Goal: Task Accomplishment & Management: Use online tool/utility

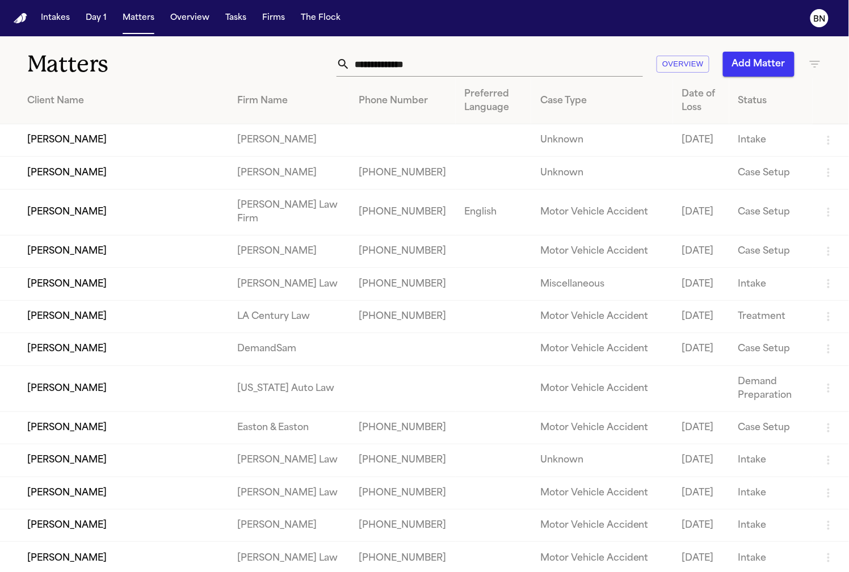
click at [403, 68] on input "text" at bounding box center [496, 64] width 293 height 25
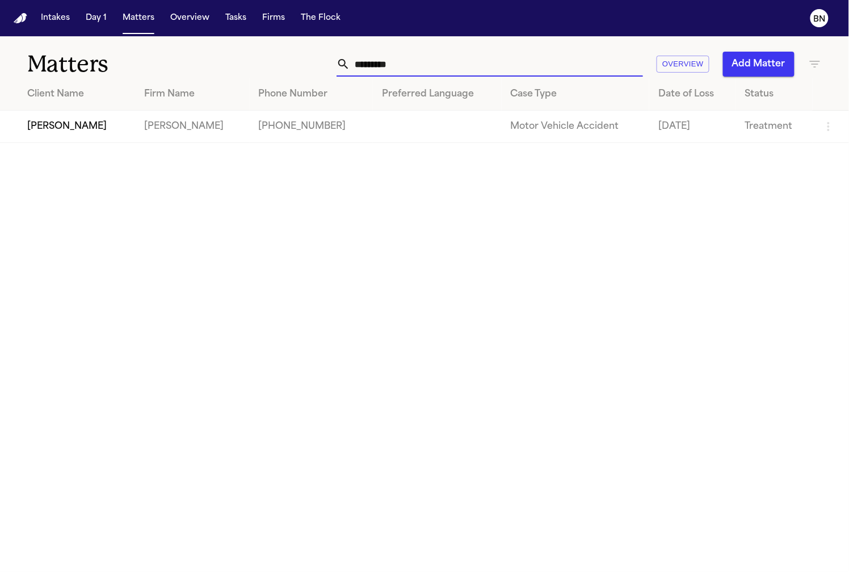
type input "*********"
click at [112, 132] on td "[PERSON_NAME]" at bounding box center [67, 127] width 135 height 32
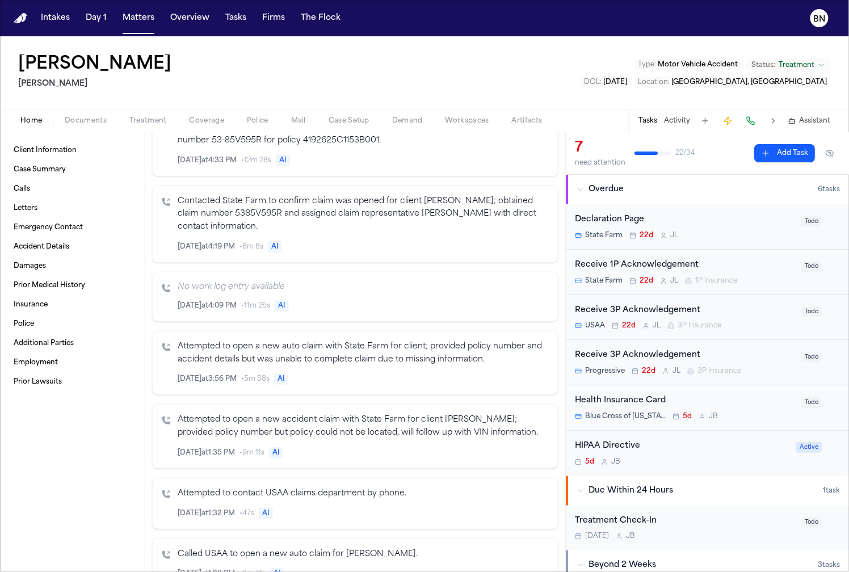
scroll to position [1213, 0]
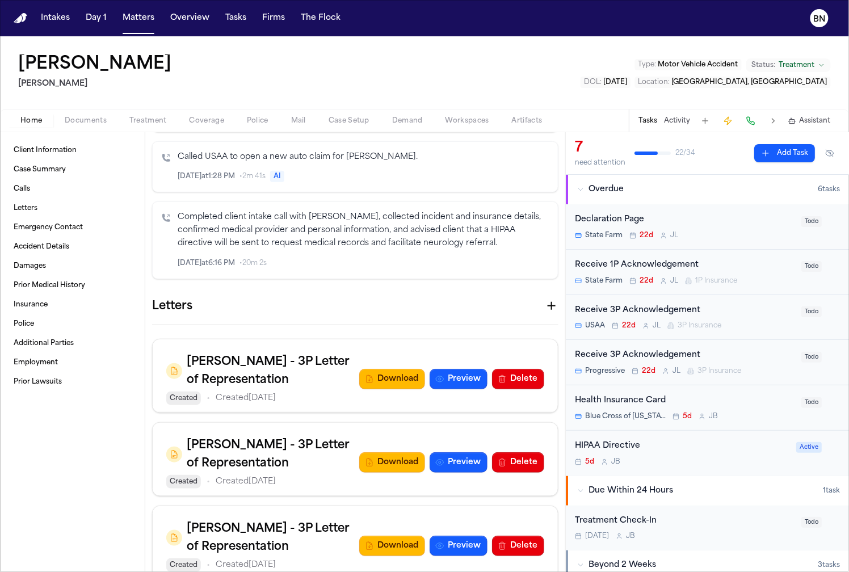
click at [548, 310] on icon "button" at bounding box center [552, 306] width 8 height 8
click at [450, 572] on div "[PERSON_NAME] - 1P Letter of Representation" at bounding box center [424, 581] width 849 height 18
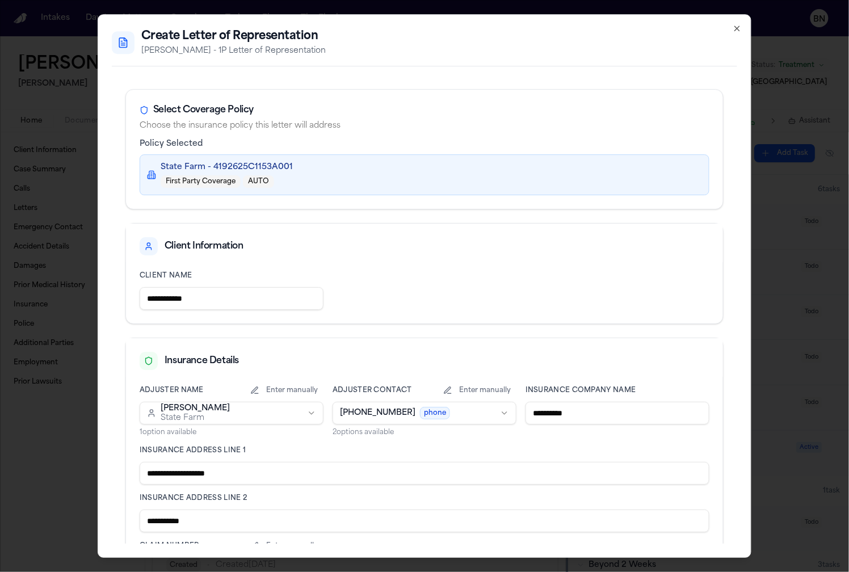
scroll to position [240, 0]
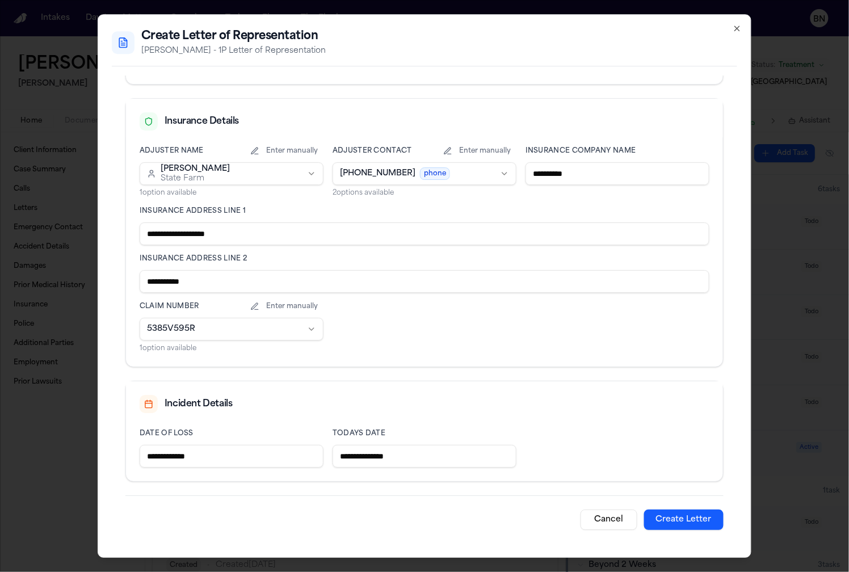
click at [663, 525] on button "Create Letter" at bounding box center [683, 520] width 79 height 20
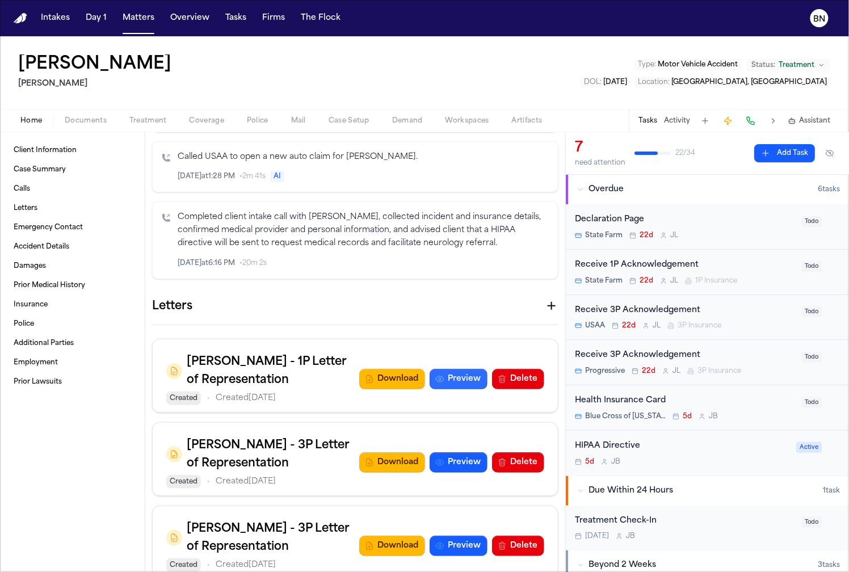
click at [464, 390] on button "Preview" at bounding box center [459, 379] width 58 height 20
click at [519, 390] on button "Delete" at bounding box center [518, 379] width 52 height 20
